Goal: Task Accomplishment & Management: Use online tool/utility

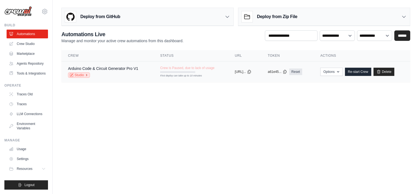
click at [84, 75] on link "Studio" at bounding box center [79, 74] width 22 height 5
click at [114, 68] on link "Arduino Code & Circuit Generator Pro V1" at bounding box center [103, 68] width 70 height 4
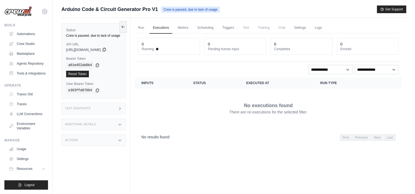
click at [106, 50] on icon at bounding box center [104, 49] width 4 height 4
click at [120, 25] on div "Status Crew is paused, due to lack of usage API URL copied https://arduino-code…" at bounding box center [95, 115] width 69 height 194
click at [122, 25] on icon at bounding box center [123, 27] width 4 height 4
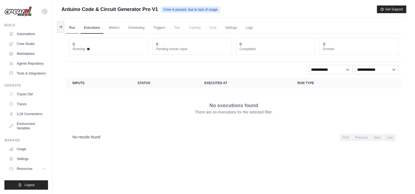
click at [71, 26] on link "Run" at bounding box center [72, 28] width 13 height 12
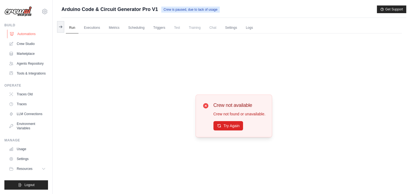
click at [31, 33] on link "Automations" at bounding box center [27, 34] width 41 height 9
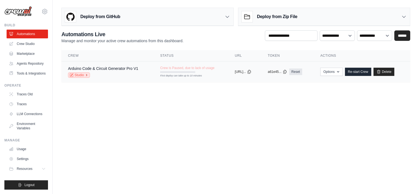
click at [76, 76] on link "Studio" at bounding box center [79, 74] width 22 height 5
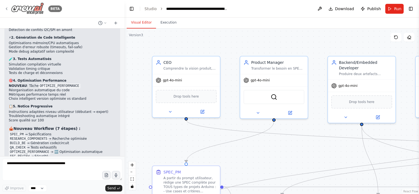
scroll to position [4090, 0]
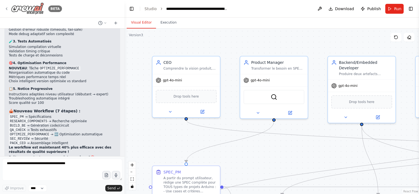
click at [8, 9] on icon at bounding box center [6, 9] width 4 height 4
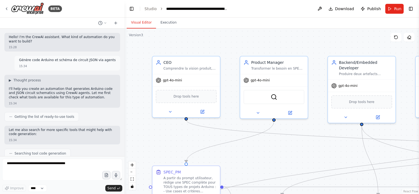
scroll to position [4090, 0]
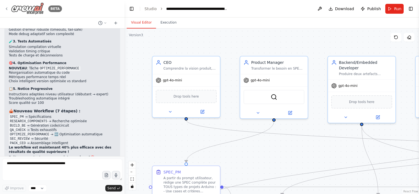
click at [5, 7] on icon at bounding box center [6, 9] width 4 height 4
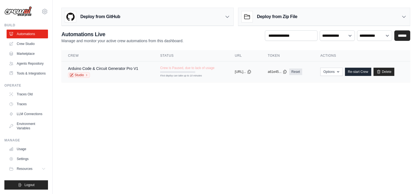
click at [128, 65] on td "Arduino Code & Circuit Generator Pro V1 Studio" at bounding box center [107, 71] width 92 height 21
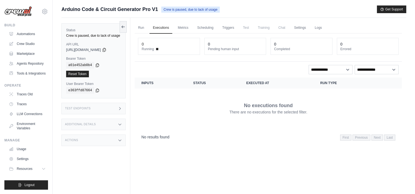
click at [111, 108] on div "Test Endpoints" at bounding box center [93, 109] width 64 height 12
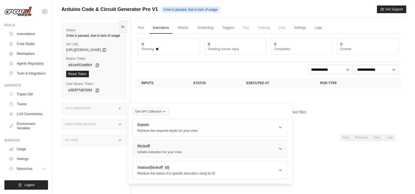
click at [208, 147] on header "/kickoff Initiate execution for your crew" at bounding box center [210, 149] width 155 height 18
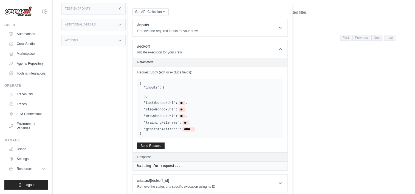
scroll to position [102, 0]
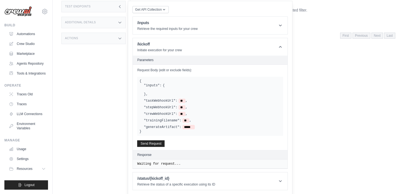
click at [170, 163] on pre "Waiting for request..." at bounding box center [210, 164] width 146 height 4
click at [193, 179] on h1 "/status/{kickoff_id}" at bounding box center [176, 178] width 78 height 5
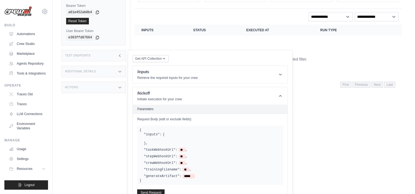
scroll to position [48, 0]
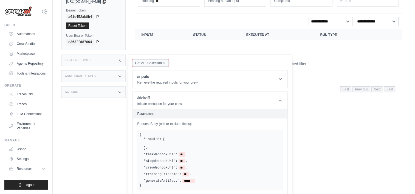
click at [163, 61] on icon "button" at bounding box center [164, 63] width 4 height 4
click at [232, 76] on header "/inputs Retrieve the required inputs for your crew" at bounding box center [210, 79] width 155 height 18
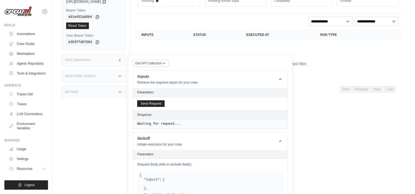
click at [184, 88] on header "Parameters" at bounding box center [210, 92] width 155 height 9
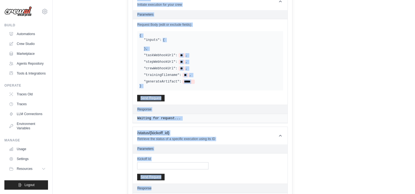
scroll to position [189, 0]
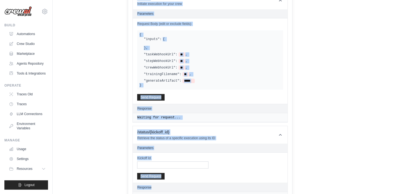
drag, startPoint x: 135, startPoint y: 57, endPoint x: 189, endPoint y: 156, distance: 112.9
click at [189, 156] on div "Get API Collection Postman API Collection /inputs Retrieve the required inputs …" at bounding box center [209, 60] width 155 height 283
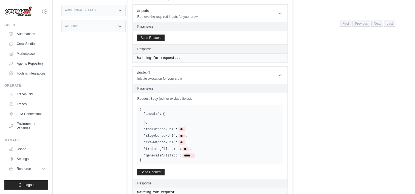
scroll to position [84, 0]
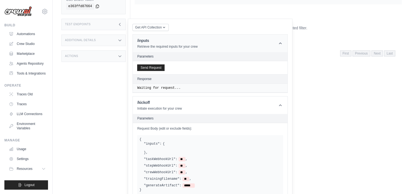
click at [275, 43] on header "/inputs Retrieve the required inputs for your crew" at bounding box center [210, 44] width 155 height 18
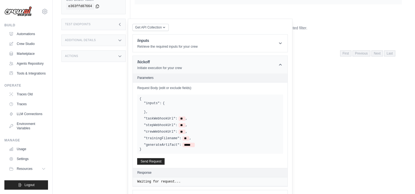
click at [280, 61] on header "/kickoff Initiate execution for your crew" at bounding box center [210, 65] width 155 height 18
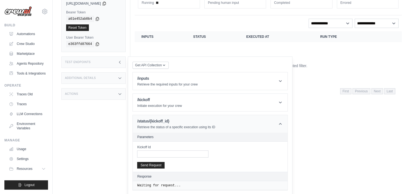
click at [278, 116] on header "/status/{kickoff_id} Retrieve the status of a specific execution using its ID" at bounding box center [210, 124] width 155 height 18
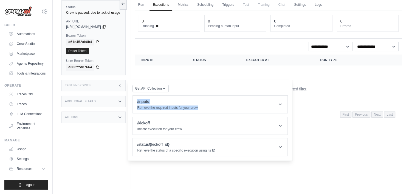
drag, startPoint x: 206, startPoint y: 106, endPoint x: 132, endPoint y: 96, distance: 75.0
click at [132, 96] on div "Get API Collection Postman API Collection /inputs Retrieve the required inputs …" at bounding box center [210, 120] width 164 height 81
copy div "/inputs Retrieve the required inputs for your crew"
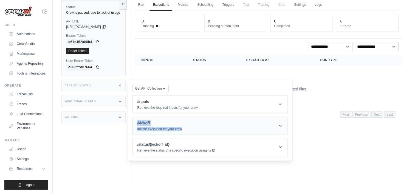
drag, startPoint x: 137, startPoint y: 120, endPoint x: 191, endPoint y: 128, distance: 55.3
click at [191, 128] on header "/kickoff Initiate execution for your crew" at bounding box center [210, 126] width 155 height 18
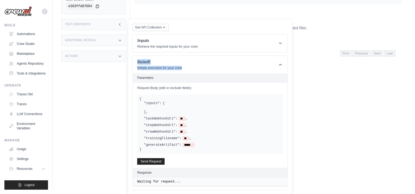
copy div "/kickoff Initiate execution for your crew"
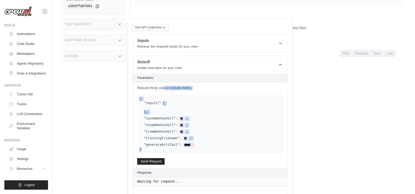
drag, startPoint x: 137, startPoint y: 87, endPoint x: 181, endPoint y: 153, distance: 79.3
click at [181, 153] on div "Request Body (edit or exclude fields): { "inputs": { } , "taskWebhookUrl": ** ,…" at bounding box center [210, 126] width 155 height 86
copy div "Request Body (edit or exclude fields): { "inputs": { } , "taskWebhookUrl": ** ,…"
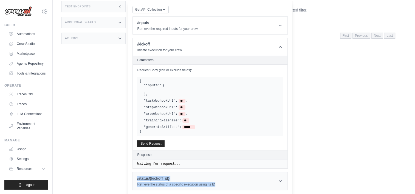
drag, startPoint x: 135, startPoint y: 177, endPoint x: 222, endPoint y: 184, distance: 87.2
click at [222, 184] on header "/status/{kickoff_id} Retrieve the status of a specific execution using its ID" at bounding box center [210, 181] width 155 height 18
copy div "/status/{kickoff_id} Retrieve the status of a specific execution using its ID"
click at [212, 15] on div "Get API Collection Postman API Collection /inputs Retrieve the required inputs …" at bounding box center [209, 126] width 155 height 242
click at [209, 25] on header "/inputs Retrieve the required inputs for your crew" at bounding box center [210, 26] width 155 height 18
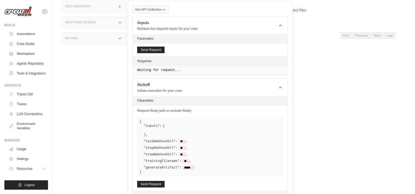
click at [149, 38] on h2 "Parameters" at bounding box center [210, 38] width 146 height 4
click at [150, 37] on h2 "Parameters" at bounding box center [210, 38] width 146 height 4
click at [169, 126] on div ""inputs": { } ," at bounding box center [212, 130] width 137 height 13
click at [168, 126] on div ""inputs": { } ," at bounding box center [212, 130] width 137 height 13
drag, startPoint x: 171, startPoint y: 118, endPoint x: 174, endPoint y: 116, distance: 3.4
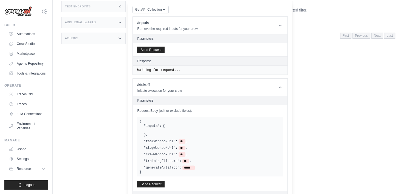
click at [172, 117] on div "{ "inputs": { } , "taskWebhookUrl": ** , "stepWebhookUrl": ** , "crewWebhookUrl…" at bounding box center [210, 146] width 146 height 59
click at [228, 83] on header "/kickoff Initiate execution for your crew" at bounding box center [210, 88] width 155 height 18
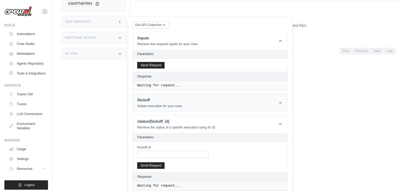
click at [214, 100] on header "/kickoff Initiate execution for your crew" at bounding box center [210, 103] width 155 height 18
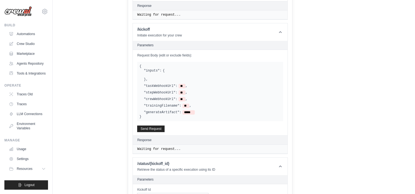
scroll to position [158, 0]
click at [161, 87] on div ""inputs": { } , "taskWebhookUrl": ** , "stepWebhookUrl": ** , "crewWebhookUrl":…" at bounding box center [209, 90] width 141 height 46
click at [151, 76] on div ""inputs": { } ," at bounding box center [212, 73] width 137 height 13
drag, startPoint x: 150, startPoint y: 76, endPoint x: 127, endPoint y: 61, distance: 27.5
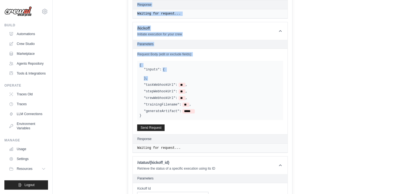
drag, startPoint x: 127, startPoint y: 61, endPoint x: 142, endPoint y: 66, distance: 15.8
click at [142, 66] on div "{ "inputs": { } , "taskWebhookUrl": ** , "stepWebhookUrl": ** , "crewWebhookUrl…" at bounding box center [210, 90] width 146 height 59
click at [140, 65] on span "{" at bounding box center [140, 65] width 2 height 4
click at [164, 82] on div ""inputs": { } , "taskWebhookUrl": ** , "stepWebhookUrl": ** , "crewWebhookUrl":…" at bounding box center [209, 90] width 141 height 46
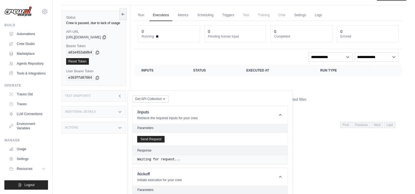
scroll to position [11, 0]
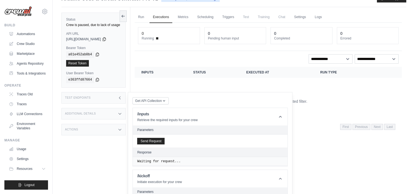
click at [107, 98] on div "Test Endpoints" at bounding box center [93, 98] width 64 height 12
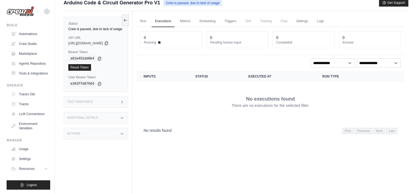
scroll to position [0, 0]
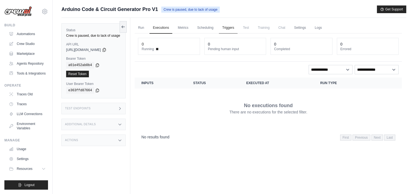
click at [228, 24] on link "Triggers" at bounding box center [228, 28] width 19 height 12
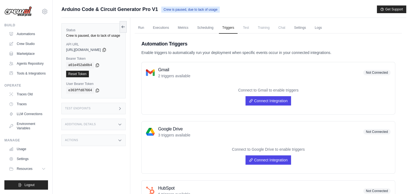
click at [260, 27] on span "Training" at bounding box center [263, 27] width 18 height 11
click at [200, 27] on link "Scheduling" at bounding box center [205, 28] width 23 height 12
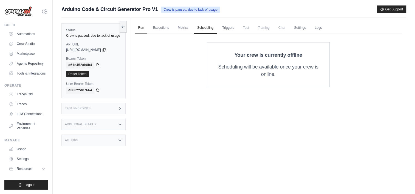
click at [142, 26] on link "Run" at bounding box center [141, 28] width 13 height 12
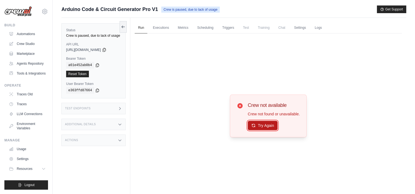
click at [264, 126] on button "Try Again" at bounding box center [263, 125] width 30 height 9
click at [263, 124] on button "Try Again" at bounding box center [263, 125] width 30 height 9
click at [125, 29] on icon at bounding box center [123, 26] width 4 height 4
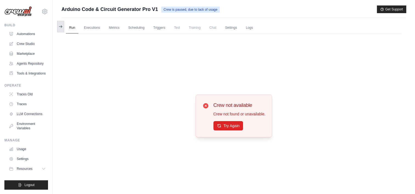
click at [61, 24] on icon at bounding box center [60, 26] width 4 height 4
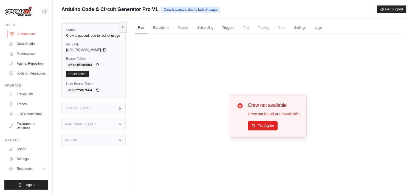
click at [27, 33] on link "Automations" at bounding box center [27, 34] width 41 height 9
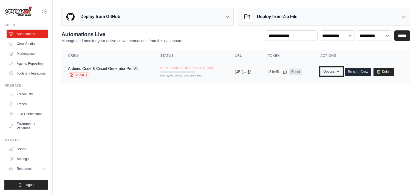
click at [335, 68] on button "Options" at bounding box center [331, 71] width 22 height 8
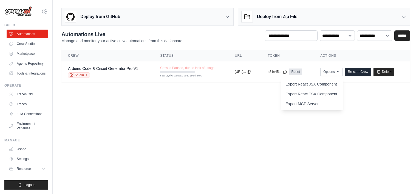
click at [215, 110] on body "neptune.network.gp@gmail.com Settings Build Automations Resources" at bounding box center [209, 97] width 419 height 194
click at [89, 67] on link "Arduino Code & Circuit Generator Pro V1" at bounding box center [103, 68] width 70 height 4
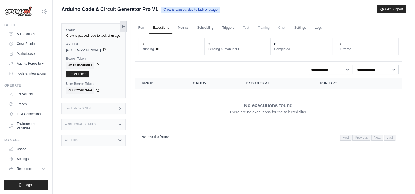
click at [125, 29] on button at bounding box center [123, 27] width 7 height 12
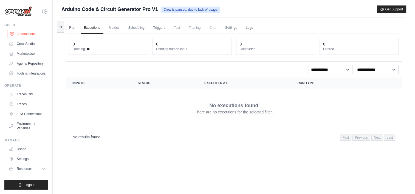
click at [25, 34] on link "Automations" at bounding box center [27, 34] width 41 height 9
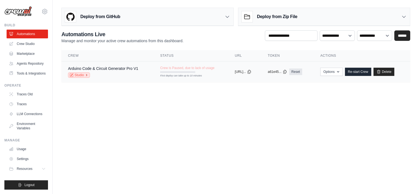
click at [81, 76] on link "Studio" at bounding box center [79, 74] width 22 height 5
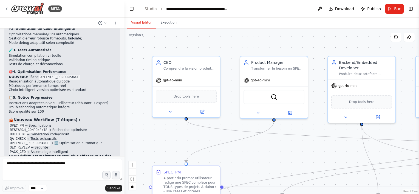
scroll to position [4090, 0]
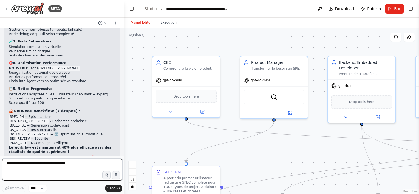
click at [42, 164] on textarea at bounding box center [62, 170] width 120 height 22
click at [11, 163] on textarea "**********" at bounding box center [62, 170] width 120 height 22
click at [88, 164] on textarea "**********" at bounding box center [62, 170] width 120 height 22
click at [38, 173] on textarea "**********" at bounding box center [62, 170] width 120 height 22
paste textarea "**********"
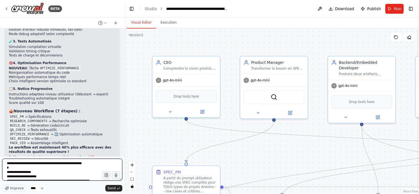
scroll to position [27, 0]
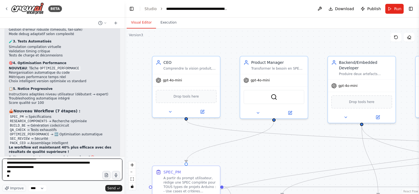
paste textarea "**********"
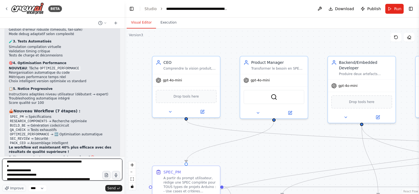
scroll to position [0, 0]
click at [86, 164] on textarea "**********" at bounding box center [62, 170] width 120 height 22
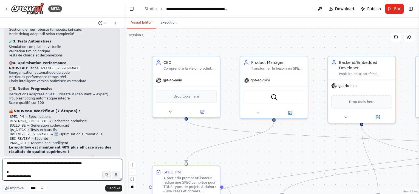
paste textarea "**********"
type textarea "**********"
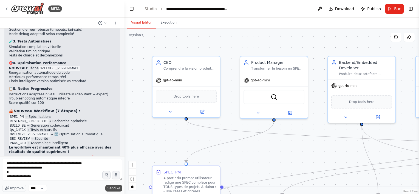
click at [112, 188] on span "Send" at bounding box center [111, 188] width 8 height 4
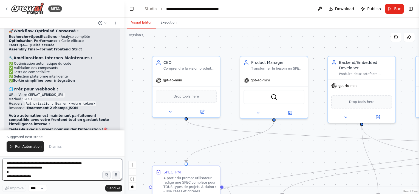
scroll to position [4478, 0]
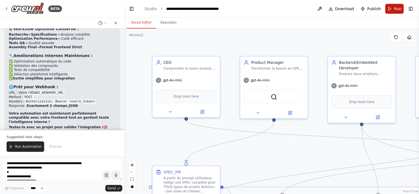
click at [395, 8] on span "Run" at bounding box center [397, 8] width 7 height 5
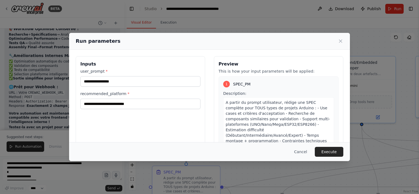
click at [174, 112] on div "**********" at bounding box center [140, 121] width 129 height 130
click at [303, 152] on button "Cancel" at bounding box center [301, 152] width 22 height 10
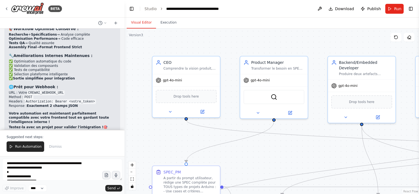
click at [369, 3] on header "**********" at bounding box center [271, 9] width 294 height 18
click at [368, 9] on button "Publish" at bounding box center [370, 9] width 25 height 10
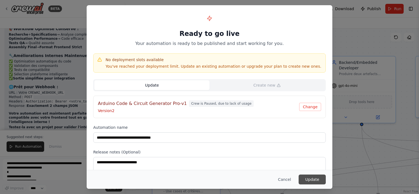
click at [309, 178] on button "Update" at bounding box center [312, 180] width 27 height 10
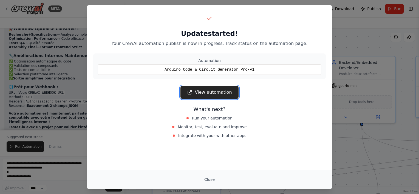
click at [220, 95] on link "View automation" at bounding box center [209, 92] width 58 height 13
click at [210, 178] on button "Close" at bounding box center [209, 180] width 19 height 10
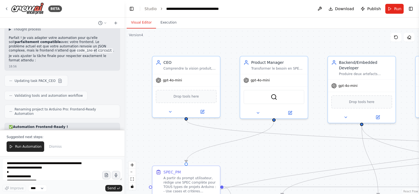
scroll to position [4315, 0]
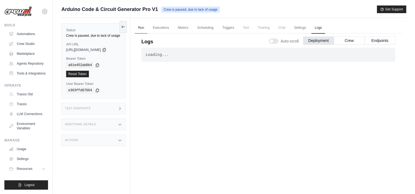
click at [140, 30] on link "Run" at bounding box center [141, 28] width 13 height 12
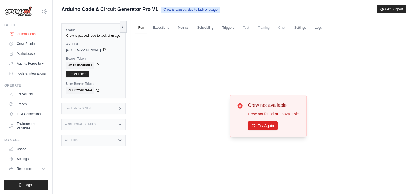
click at [24, 34] on link "Automations" at bounding box center [27, 34] width 41 height 9
